Goal: Information Seeking & Learning: Learn about a topic

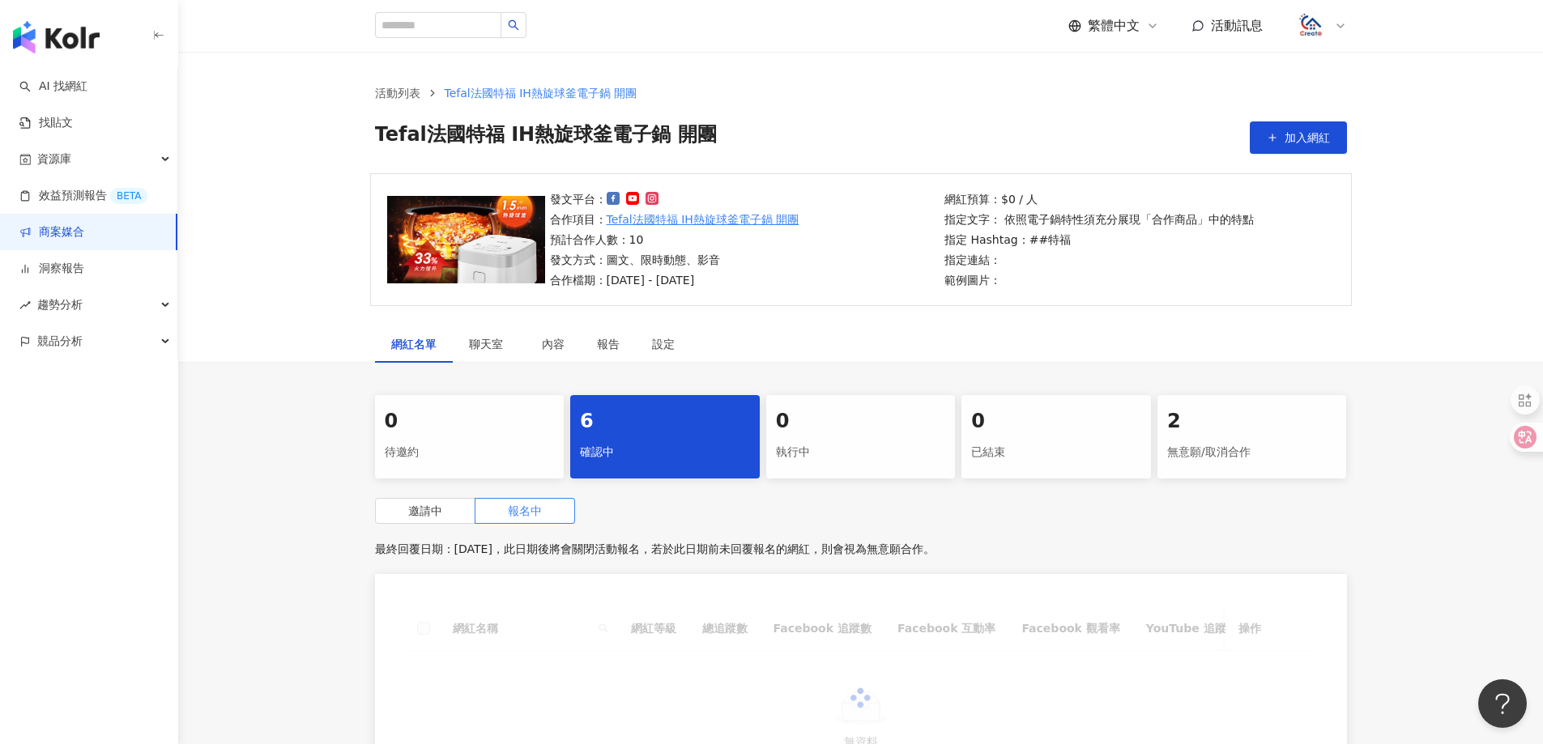
scroll to position [267, 0]
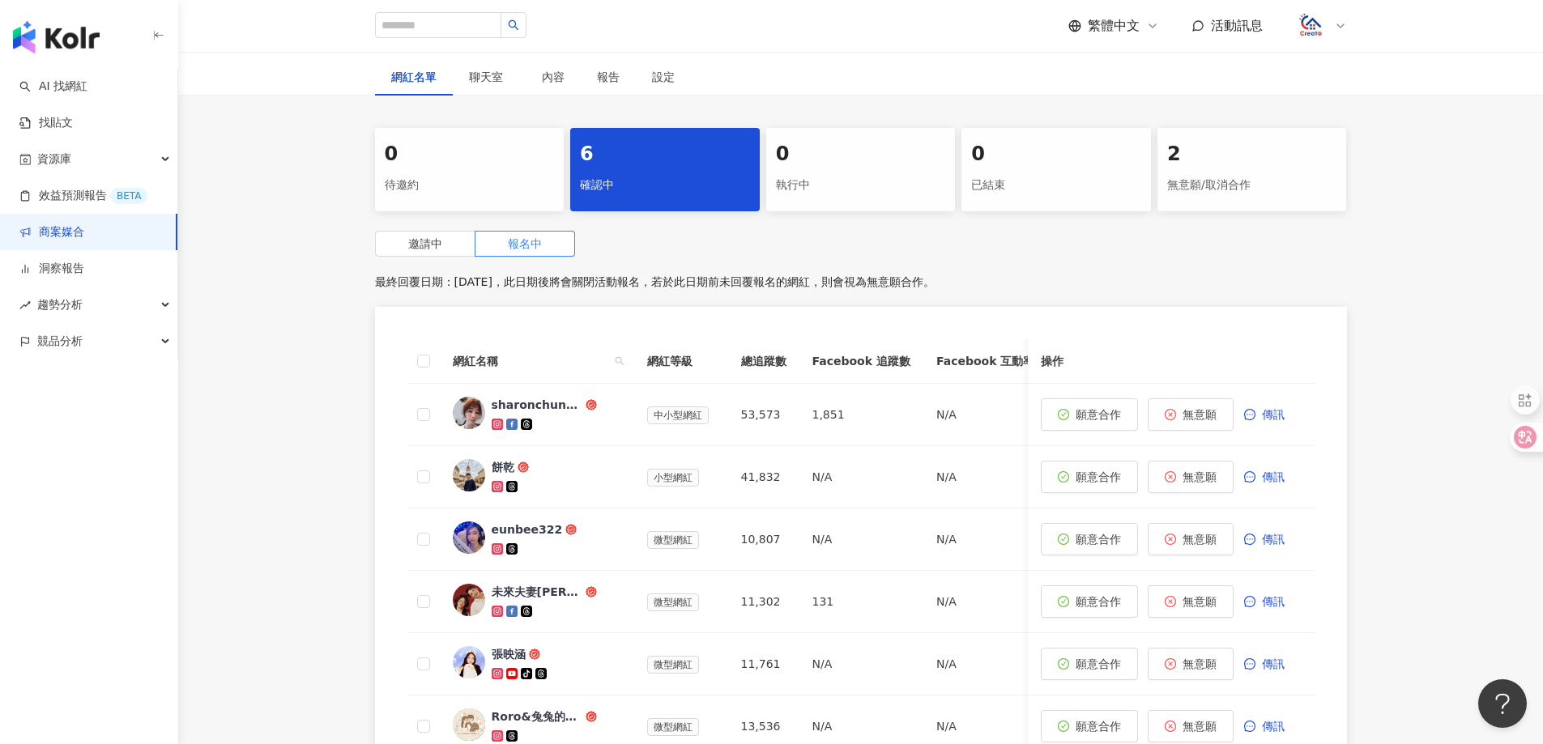
click at [663, 194] on div "確認中" at bounding box center [665, 186] width 170 height 28
click at [510, 245] on span "報名中" at bounding box center [525, 243] width 34 height 13
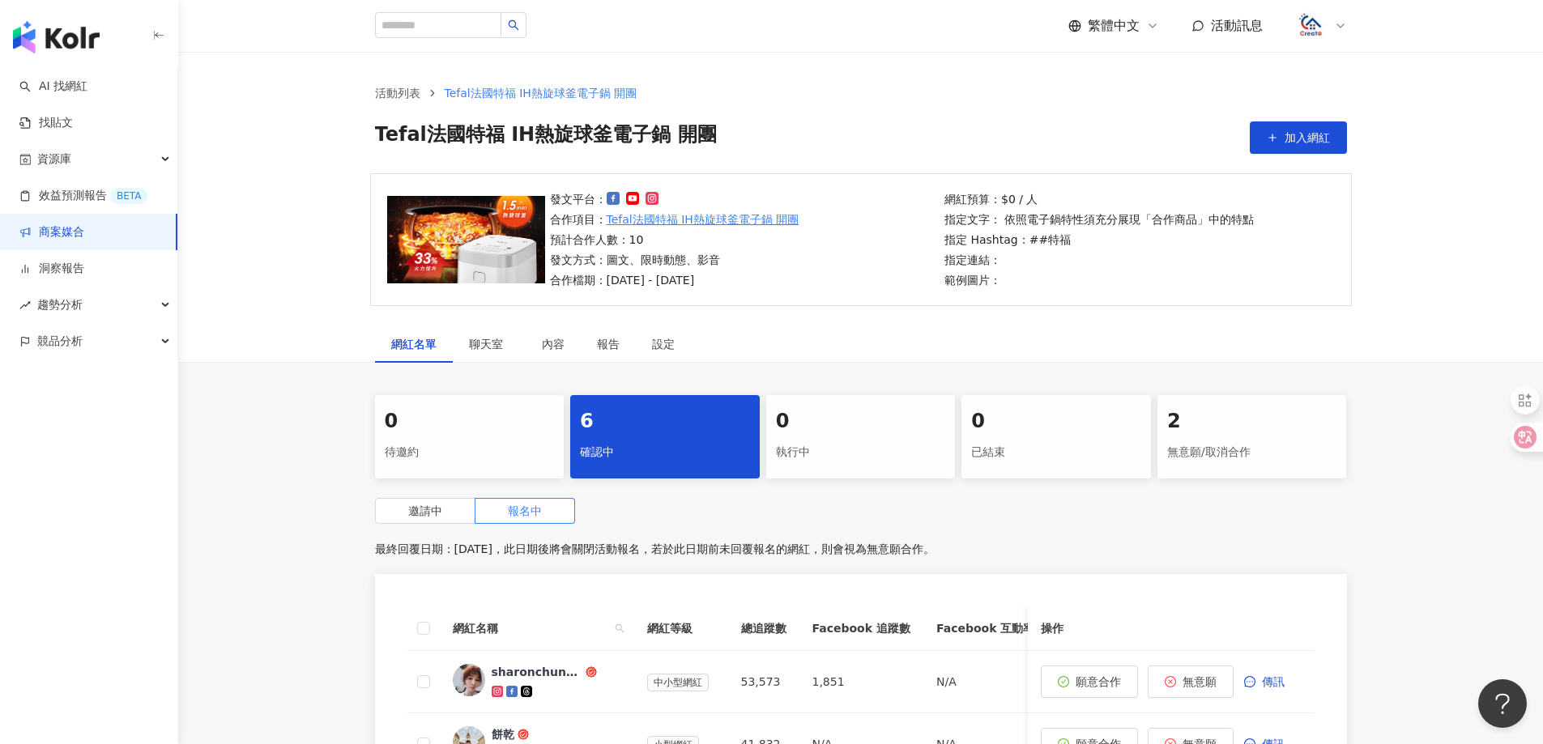
click at [62, 236] on link "商案媒合" at bounding box center [51, 232] width 65 height 16
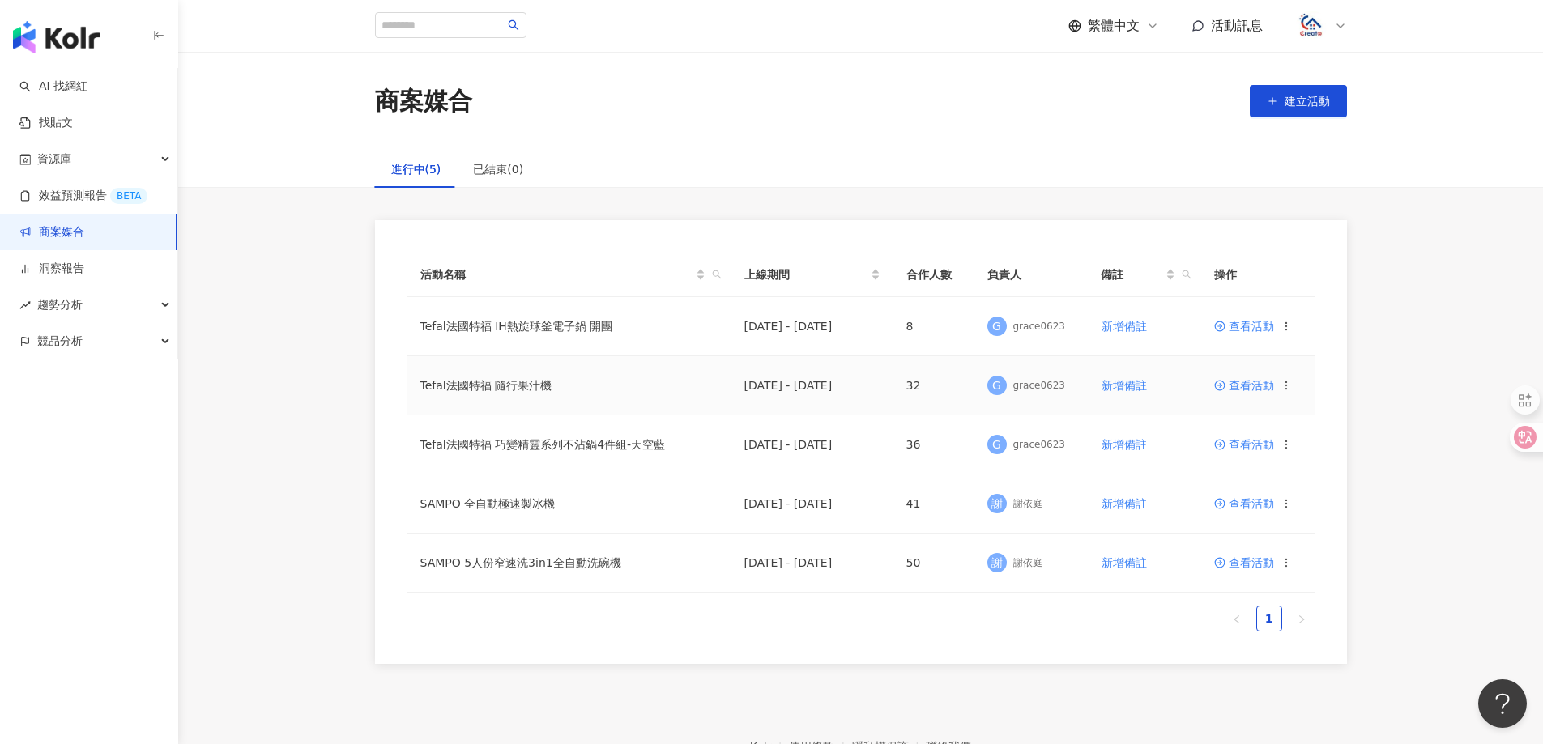
click at [1258, 386] on span "查看活動" at bounding box center [1244, 385] width 60 height 11
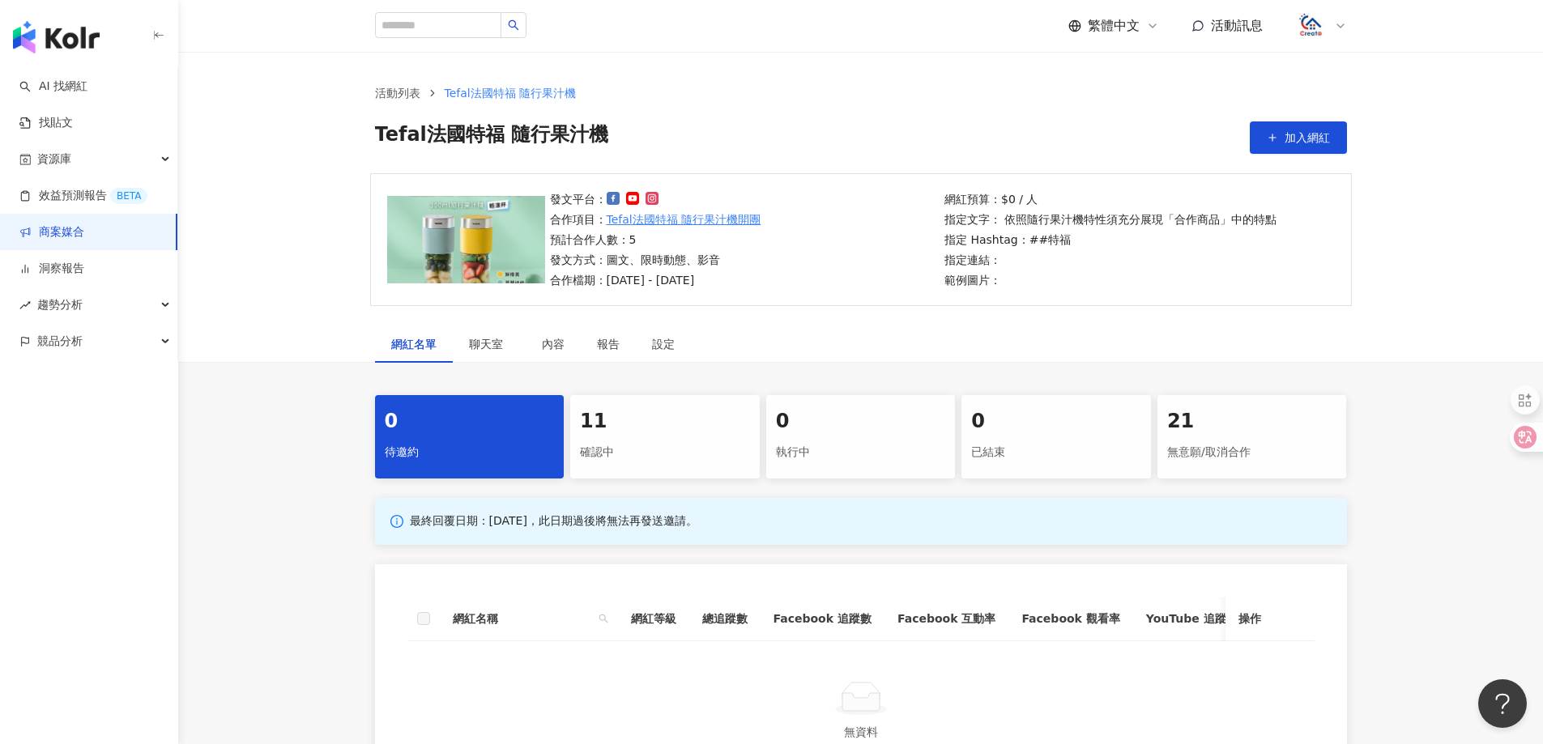
click at [646, 439] on div "確認中" at bounding box center [665, 453] width 170 height 28
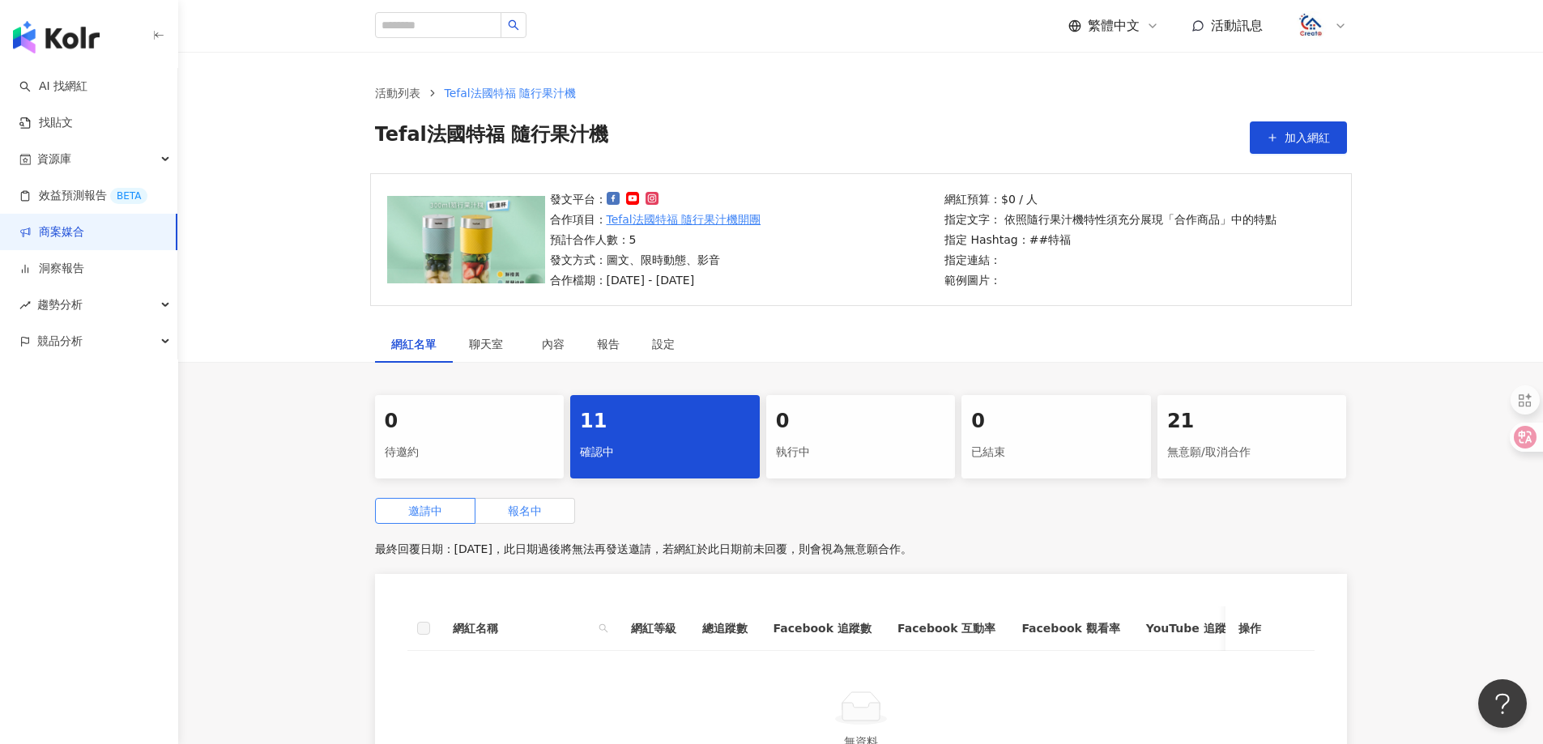
click at [508, 512] on span "報名中" at bounding box center [525, 511] width 34 height 13
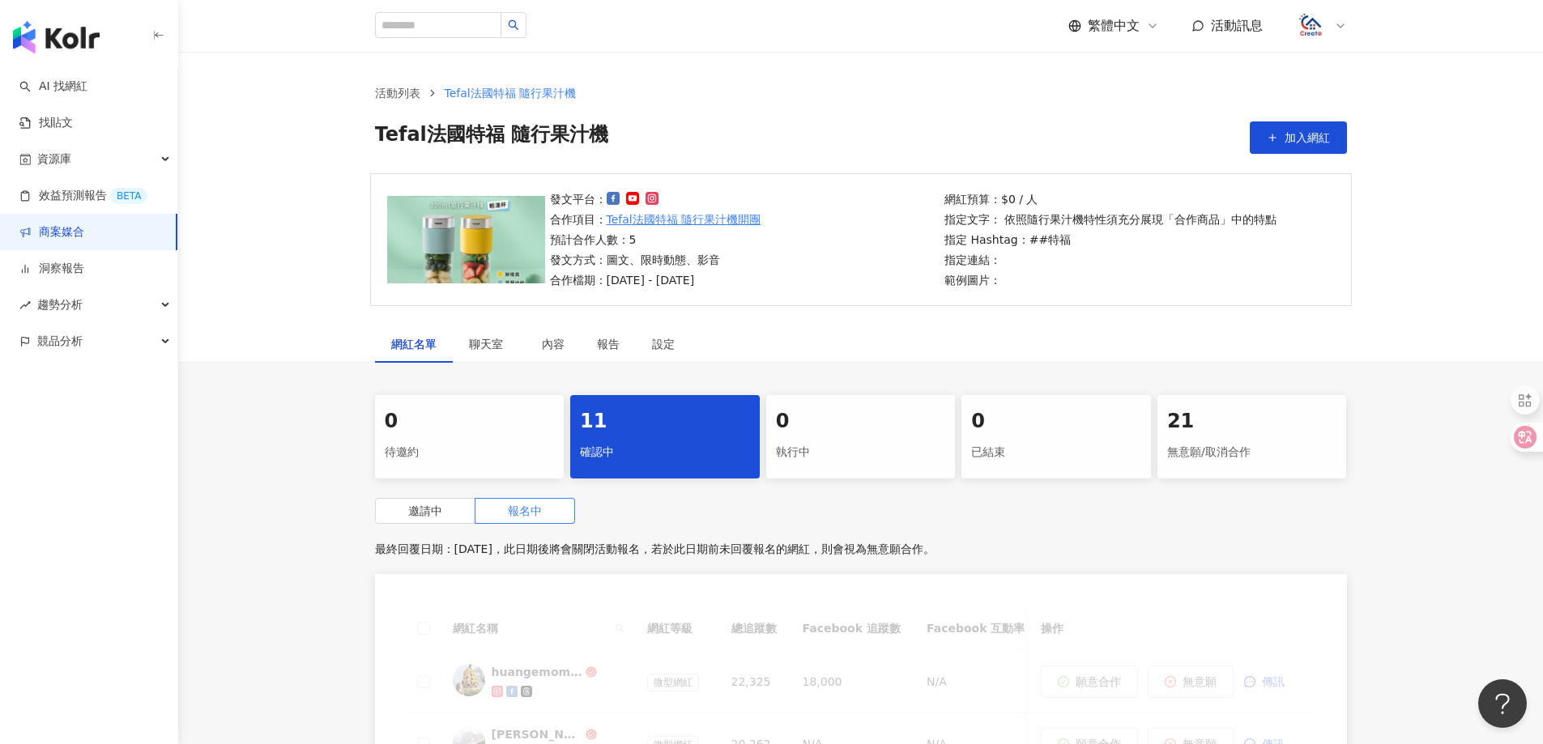
scroll to position [243, 0]
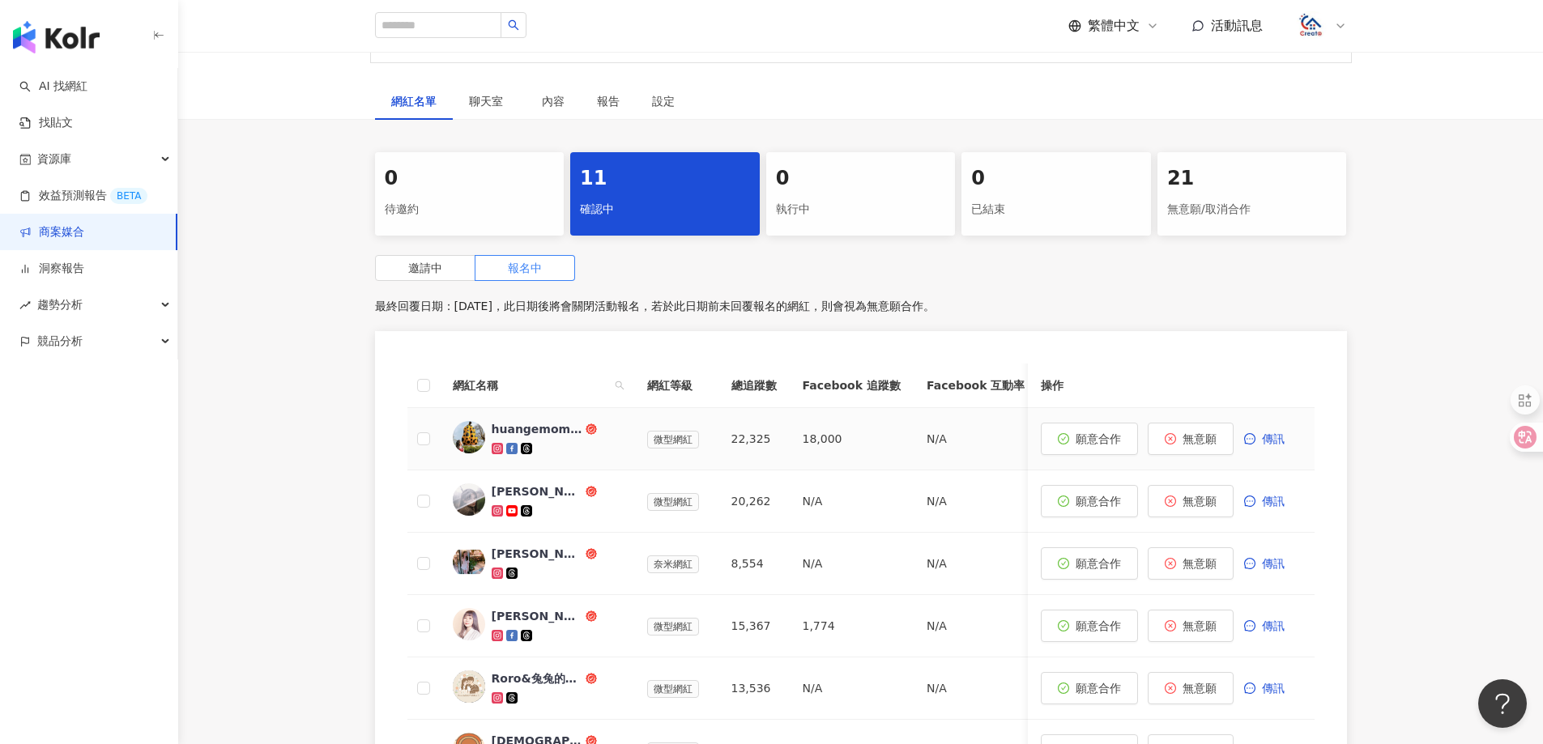
click at [549, 433] on div "huangemom.ragdoll" at bounding box center [537, 429] width 91 height 16
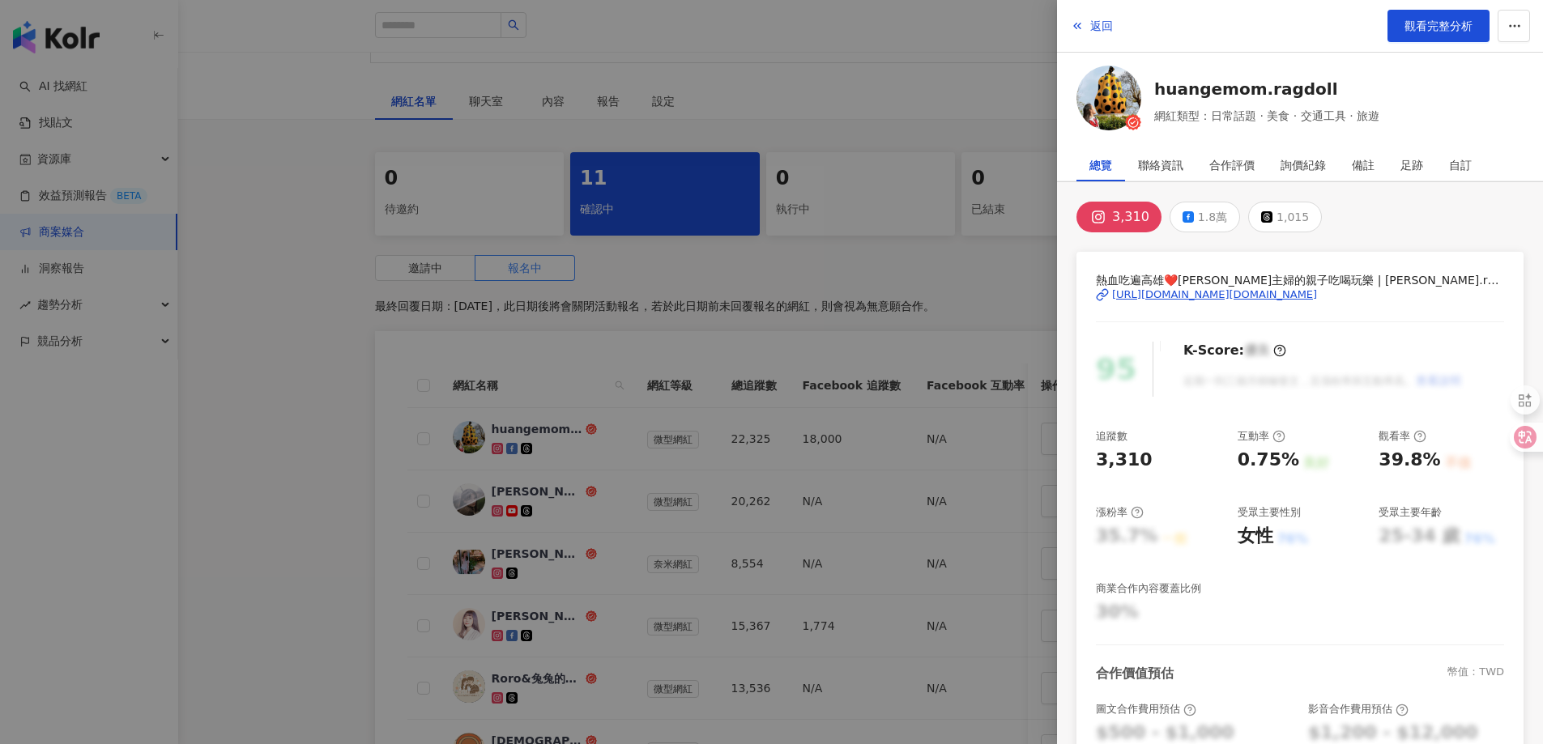
click at [1278, 299] on div "[URL][DOMAIN_NAME][DOMAIN_NAME]" at bounding box center [1214, 295] width 205 height 15
click at [1192, 216] on button "1.8萬" at bounding box center [1205, 217] width 70 height 31
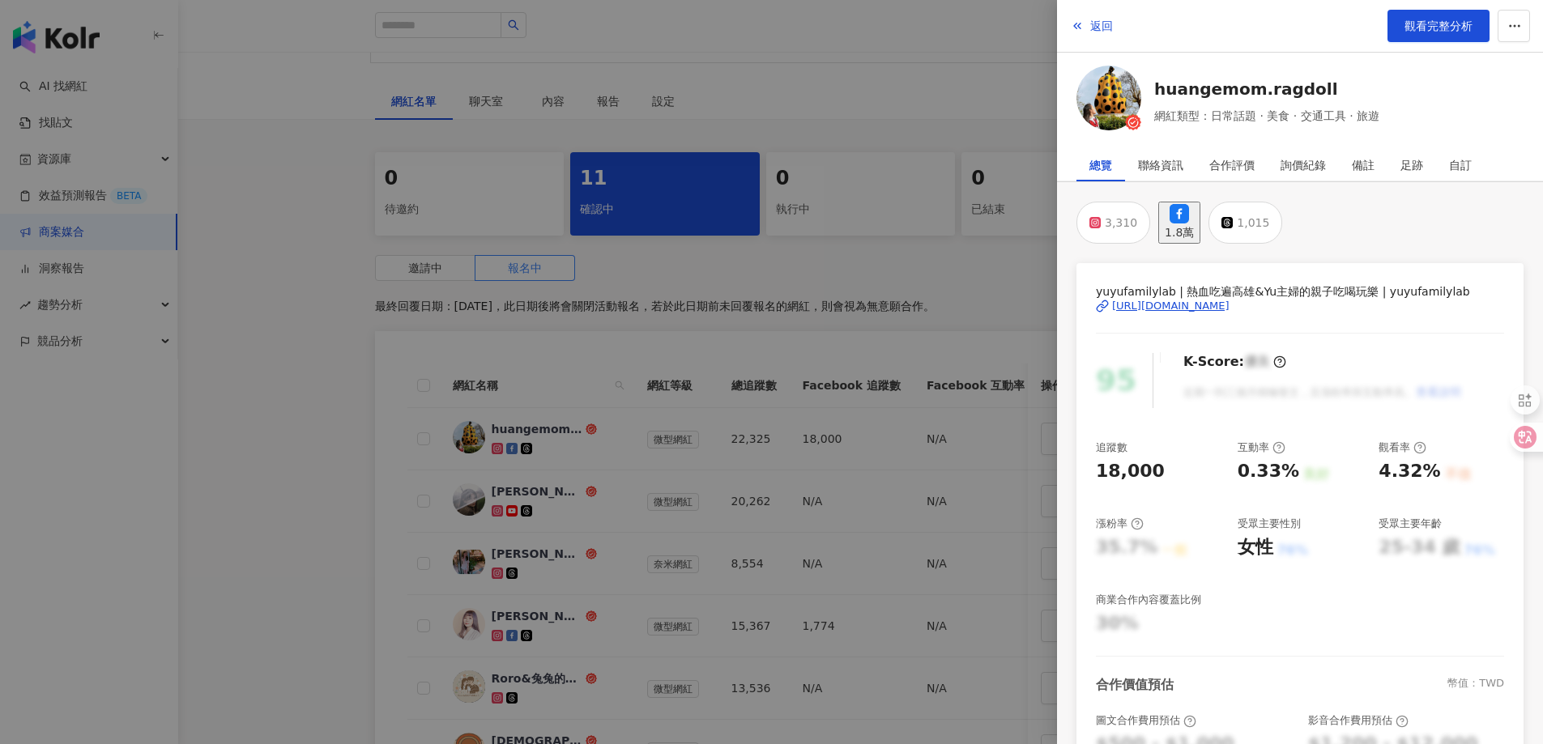
click at [1188, 299] on div "[URL][DOMAIN_NAME]" at bounding box center [1170, 306] width 117 height 15
